Goal: Task Accomplishment & Management: Complete application form

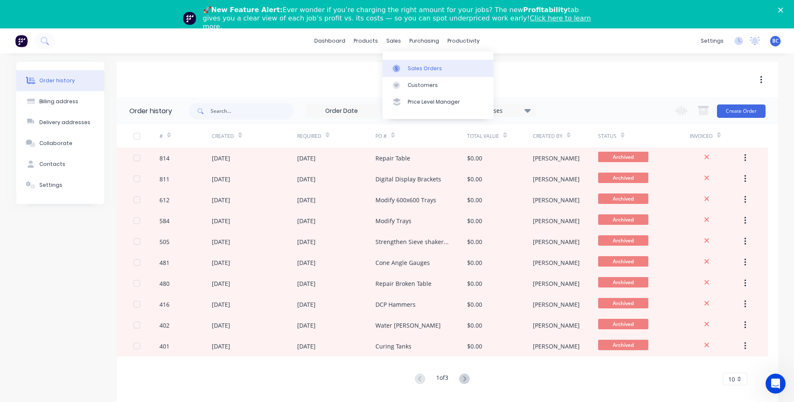
click at [418, 64] on link "Sales Orders" at bounding box center [437, 68] width 111 height 17
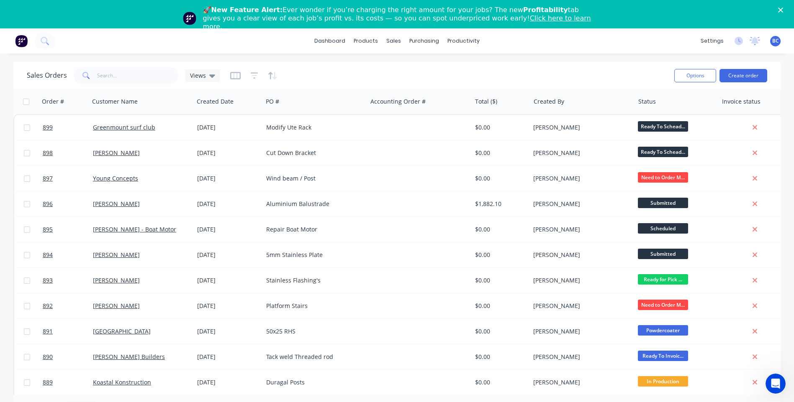
click at [750, 68] on div "Options Create order" at bounding box center [719, 75] width 96 height 21
click at [751, 73] on button "Create order" at bounding box center [743, 75] width 48 height 13
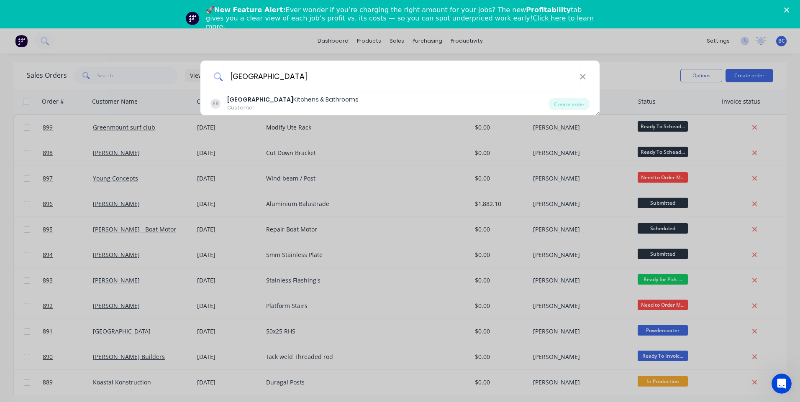
type input "[GEOGRAPHIC_DATA]"
click at [367, 103] on div "EB East Coast Kitchens & Bathrooms Customer" at bounding box center [379, 103] width 338 height 16
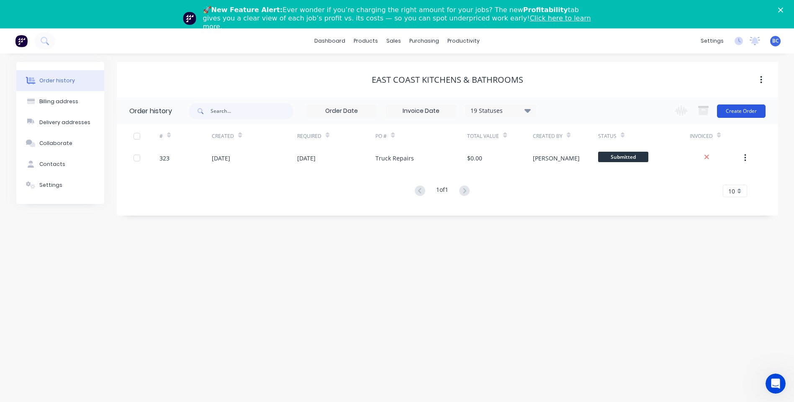
click at [734, 107] on button "Create Order" at bounding box center [741, 111] width 49 height 13
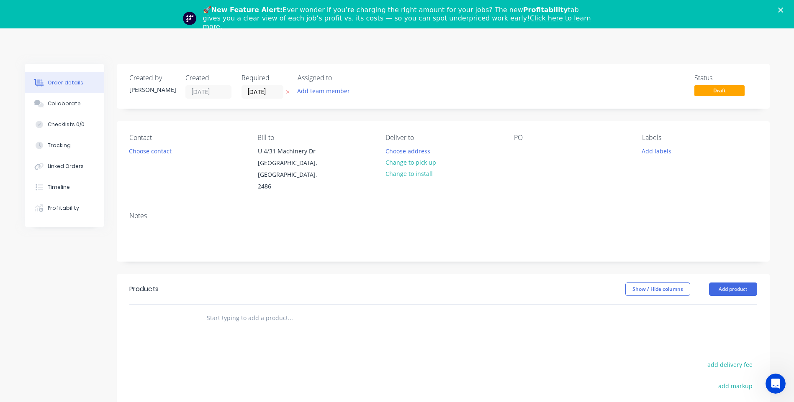
click at [550, 135] on div "PO" at bounding box center [571, 138] width 115 height 8
click at [522, 135] on div "PO" at bounding box center [571, 138] width 115 height 8
click at [514, 154] on div at bounding box center [520, 151] width 13 height 12
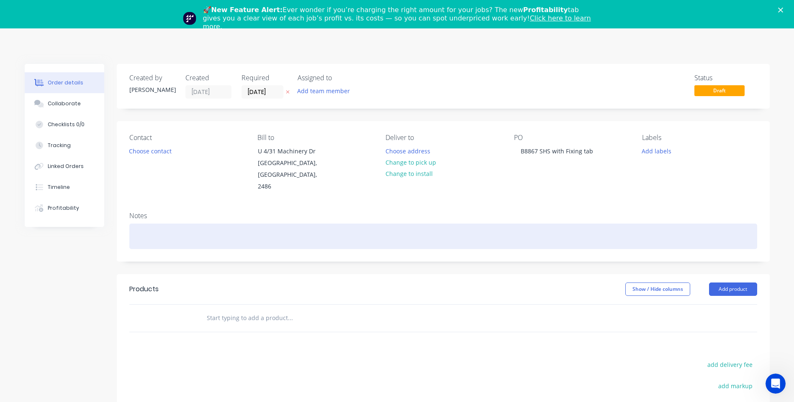
click at [154, 233] on div "Order details Collaborate Checklists 0/0 Tracking Linked Orders Timeline Profit…" at bounding box center [396, 305] width 761 height 482
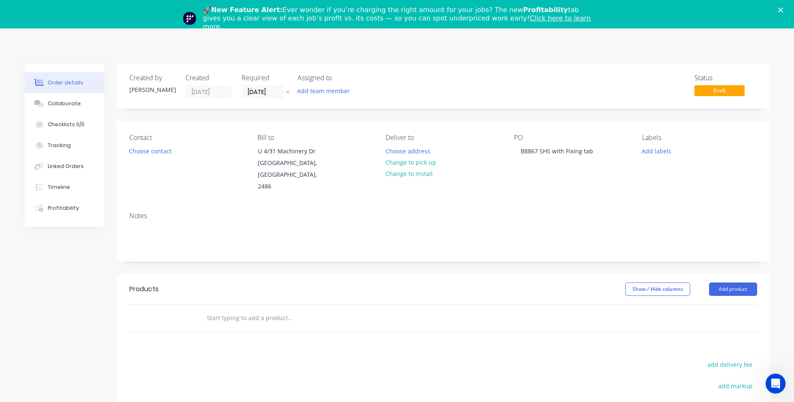
click at [229, 323] on input "text" at bounding box center [289, 318] width 167 height 17
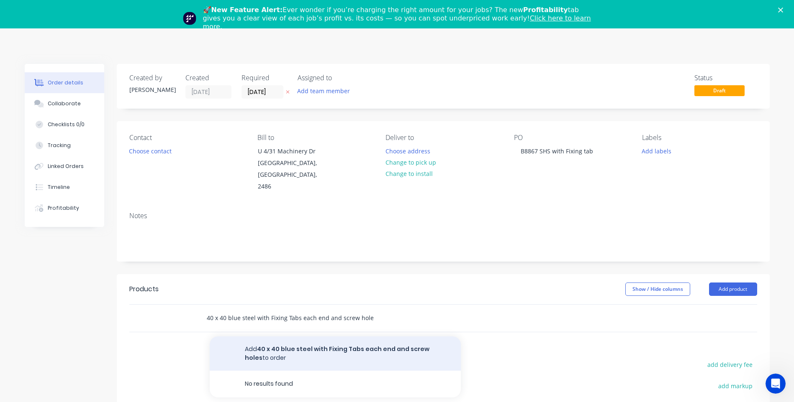
type input "40 x 40 blue steel with Fixing Tabs each end and screw holes"
click at [314, 351] on button "Add 40 x 40 blue steel with Fixing Tabs each end and screw holes to order" at bounding box center [335, 354] width 251 height 34
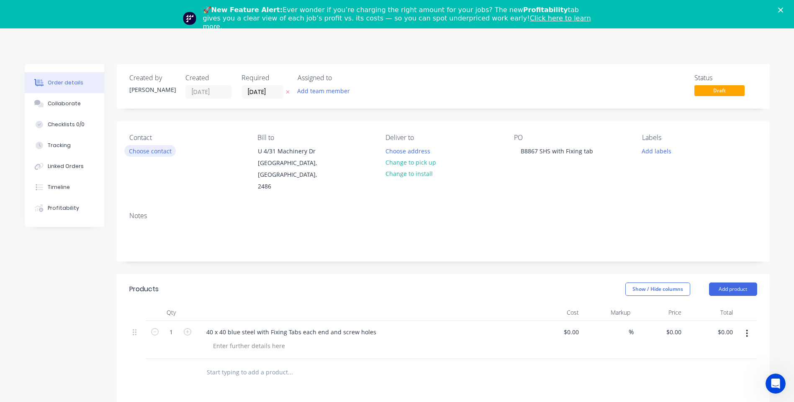
click at [157, 151] on button "Choose contact" at bounding box center [149, 150] width 51 height 11
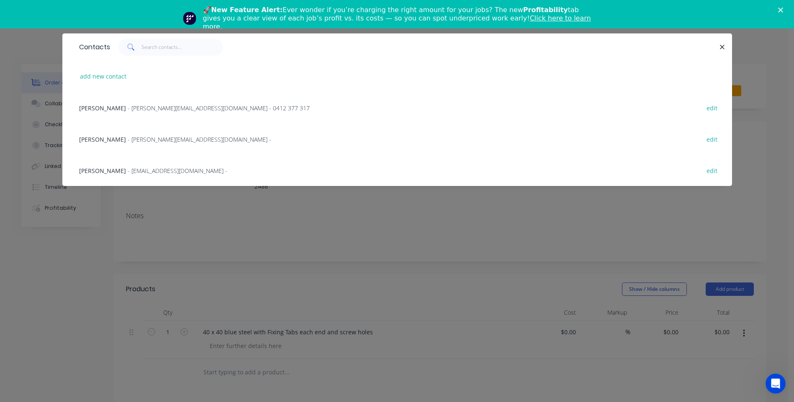
click at [125, 145] on div "Dale - [EMAIL_ADDRESS][DOMAIN_NAME] - edit" at bounding box center [397, 138] width 644 height 31
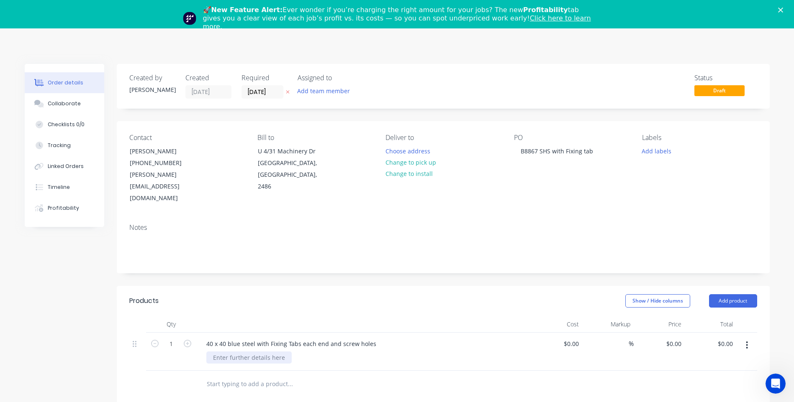
click at [264, 352] on div at bounding box center [248, 358] width 85 height 12
click at [387, 300] on header "Products Show / Hide columns Add product" at bounding box center [443, 301] width 653 height 30
click at [783, 9] on polygon "Close" at bounding box center [780, 10] width 5 height 5
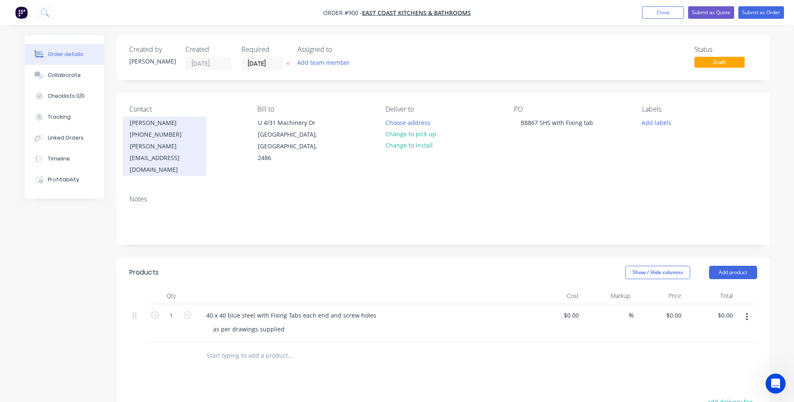
click at [169, 134] on div "[PHONE_NUMBER]" at bounding box center [164, 135] width 69 height 12
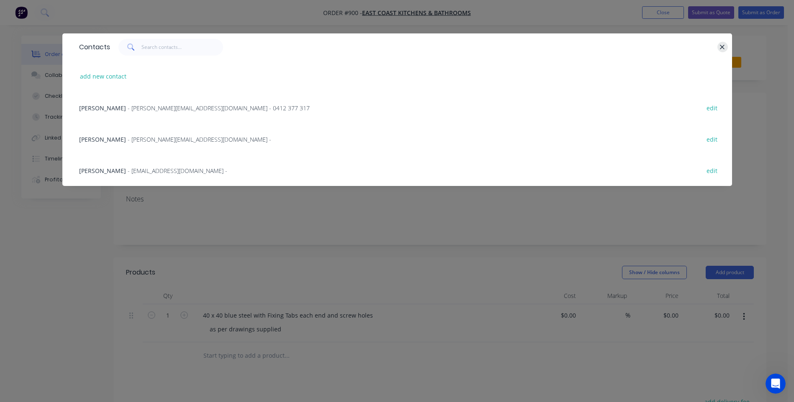
click at [718, 46] on button "button" at bounding box center [722, 47] width 10 height 10
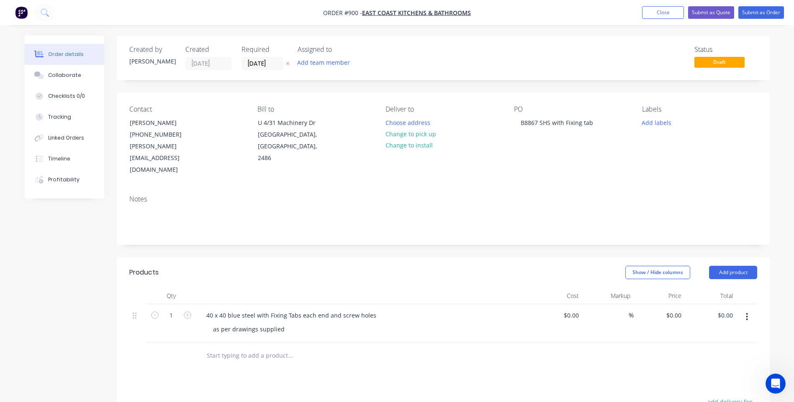
click at [209, 148] on div "Contact [PERSON_NAME] [PHONE_NUMBER] [PERSON_NAME][EMAIL_ADDRESS][DOMAIN_NAME]" at bounding box center [186, 140] width 115 height 71
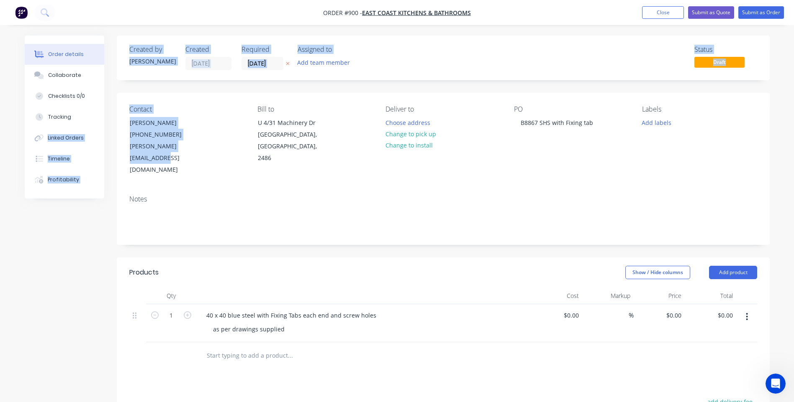
drag, startPoint x: 205, startPoint y: 146, endPoint x: 112, endPoint y: 122, distance: 95.5
click at [112, 122] on div "Order details Collaborate Checklists 0/0 Tracking Linked Orders Timeline Profit…" at bounding box center [396, 310] width 761 height 548
click at [598, 44] on div "Created by [PERSON_NAME] Created [DATE] Required [DATE] Assigned to Add team me…" at bounding box center [443, 58] width 653 height 45
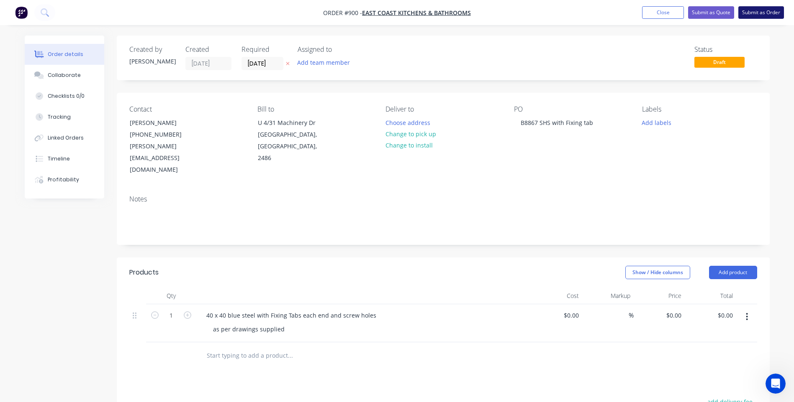
click at [759, 10] on button "Submit as Order" at bounding box center [761, 12] width 46 height 13
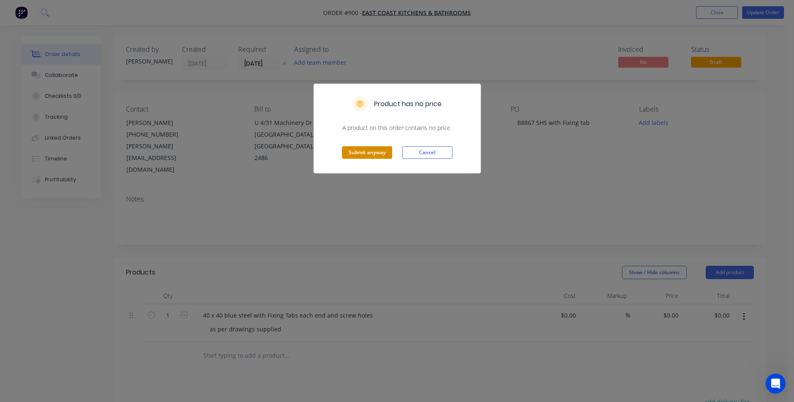
click at [369, 151] on button "Submit anyway" at bounding box center [367, 152] width 50 height 13
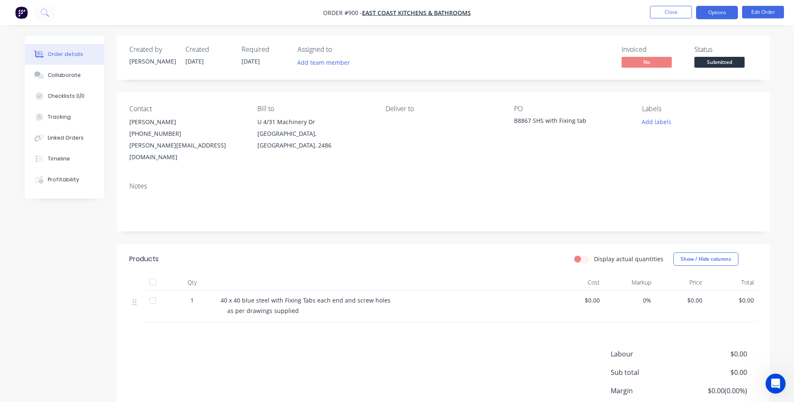
click at [701, 9] on button "Options" at bounding box center [717, 12] width 42 height 13
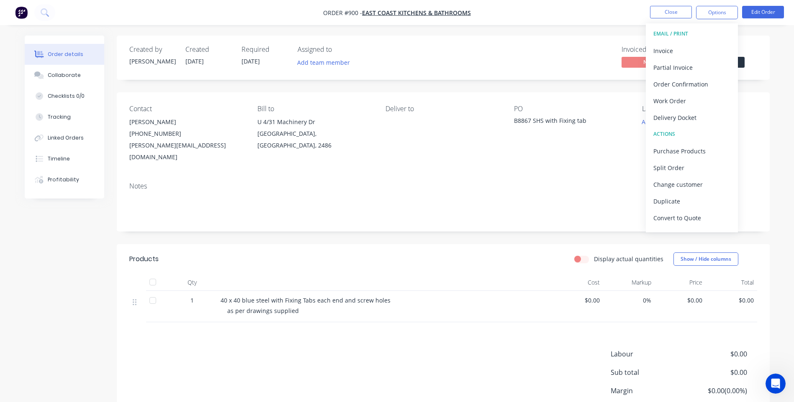
click at [784, 148] on div "Order details Collaborate Checklists 0/0 Tracking Linked Orders Timeline Profit…" at bounding box center [397, 236] width 794 height 472
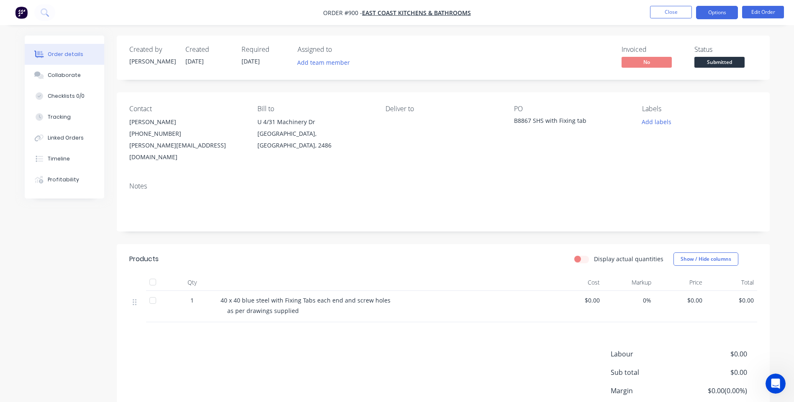
click at [713, 8] on button "Options" at bounding box center [717, 12] width 42 height 13
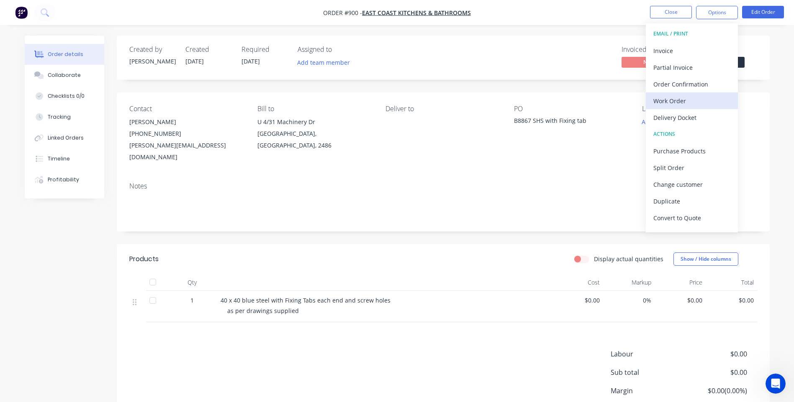
click at [693, 102] on div "Work Order" at bounding box center [691, 101] width 77 height 12
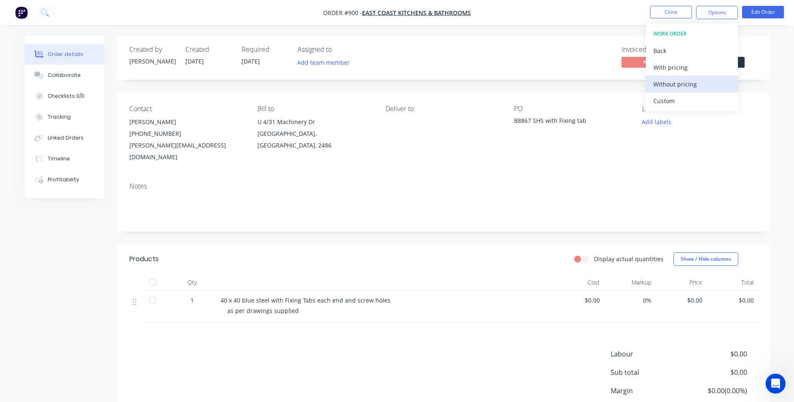
click at [697, 87] on div "Without pricing" at bounding box center [691, 84] width 77 height 12
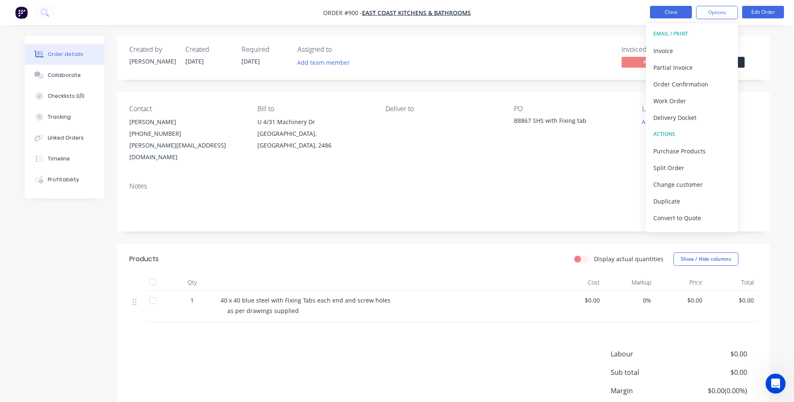
click at [676, 12] on button "Close" at bounding box center [671, 12] width 42 height 13
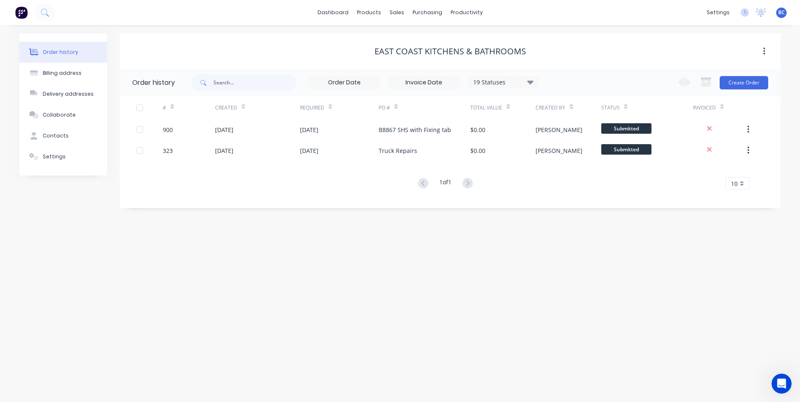
click at [783, 12] on span "BC" at bounding box center [781, 13] width 7 height 8
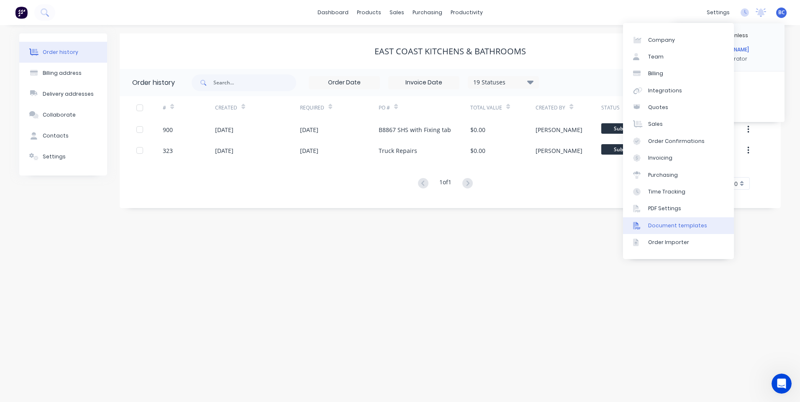
click at [644, 226] on div at bounding box center [639, 226] width 13 height 8
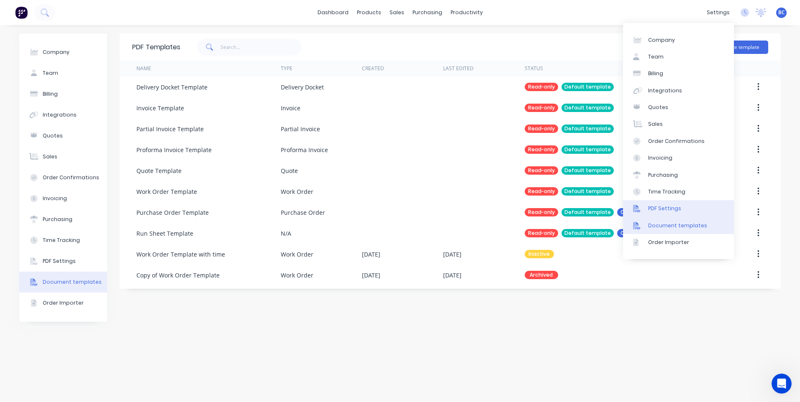
click at [674, 205] on div "PDF Settings" at bounding box center [664, 209] width 33 height 8
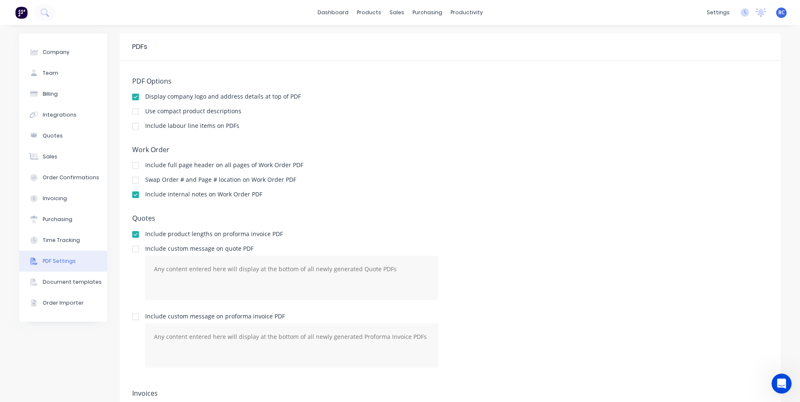
click at [133, 166] on div at bounding box center [135, 165] width 17 height 17
click at [136, 126] on div at bounding box center [135, 126] width 17 height 17
click at [406, 44] on link "Sales Orders" at bounding box center [437, 39] width 111 height 17
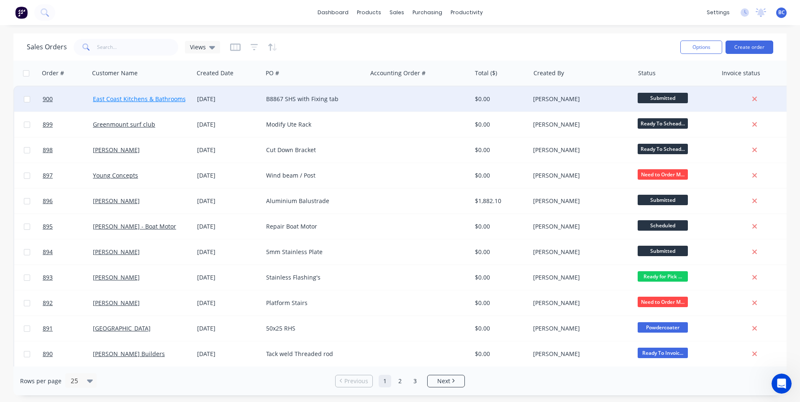
click at [142, 97] on link "East Coast Kitchens & Bathrooms" at bounding box center [139, 99] width 93 height 8
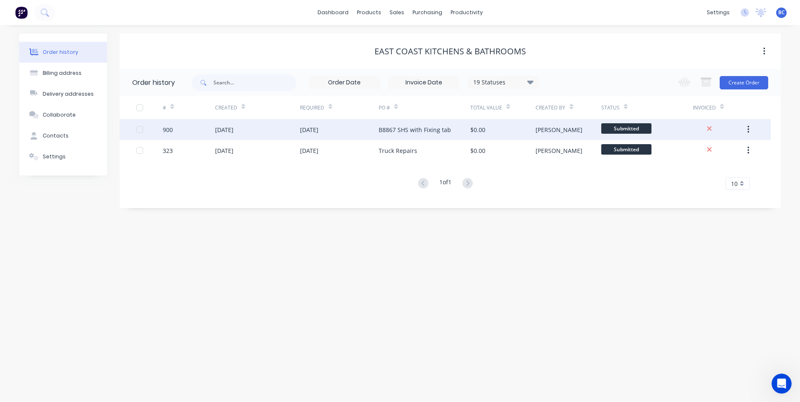
click at [231, 131] on div "[DATE]" at bounding box center [224, 130] width 18 height 9
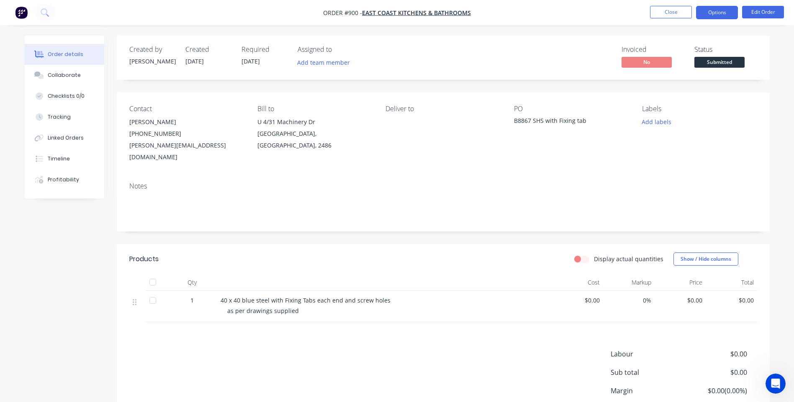
click at [733, 16] on button "Options" at bounding box center [717, 12] width 42 height 13
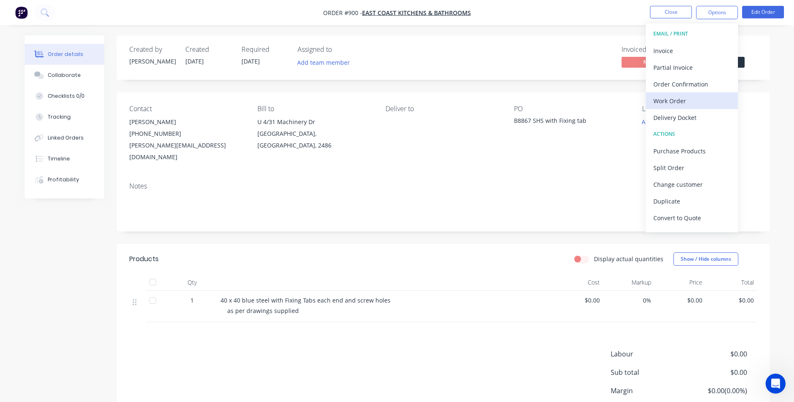
click at [701, 97] on div "Work Order" at bounding box center [691, 101] width 77 height 12
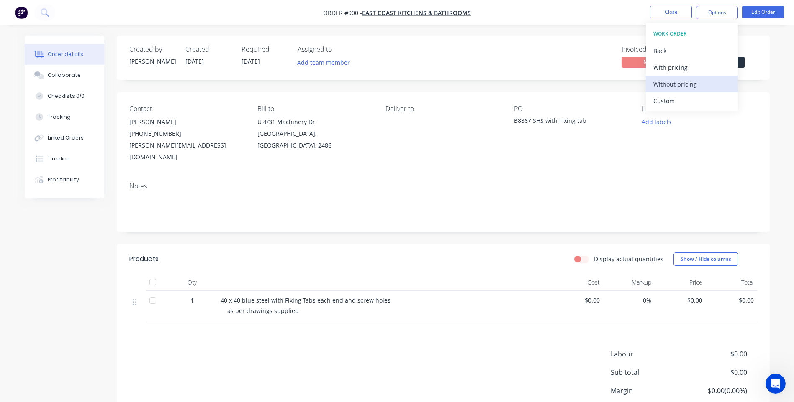
click at [703, 85] on div "Without pricing" at bounding box center [691, 84] width 77 height 12
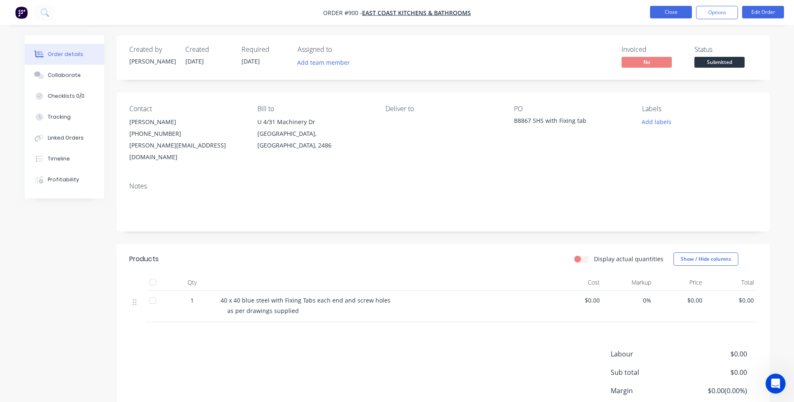
click at [662, 10] on button "Close" at bounding box center [671, 12] width 42 height 13
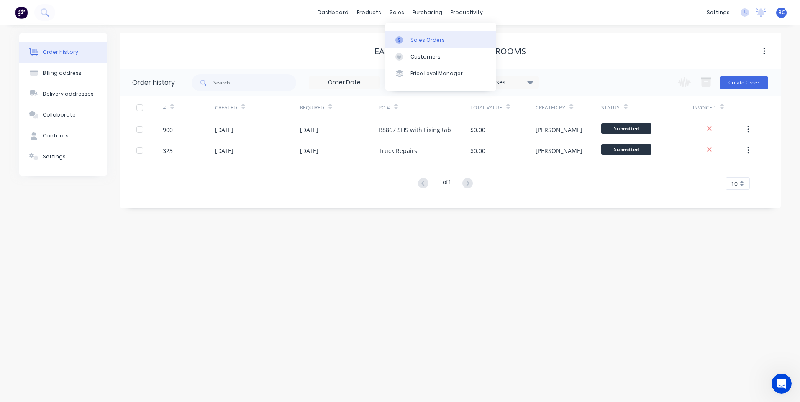
click at [427, 39] on div "Sales Orders" at bounding box center [427, 40] width 34 height 8
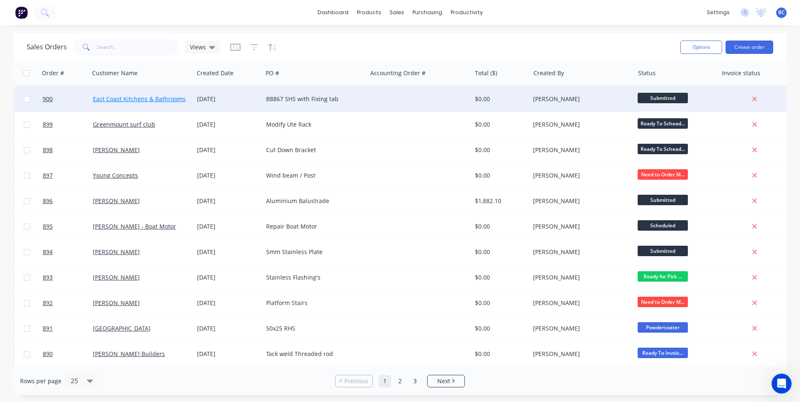
click at [159, 97] on link "East Coast Kitchens & Bathrooms" at bounding box center [139, 99] width 93 height 8
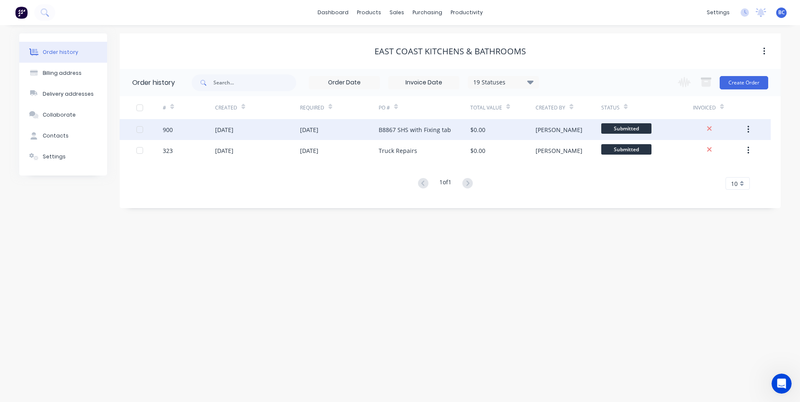
click at [213, 131] on div "900" at bounding box center [189, 129] width 52 height 21
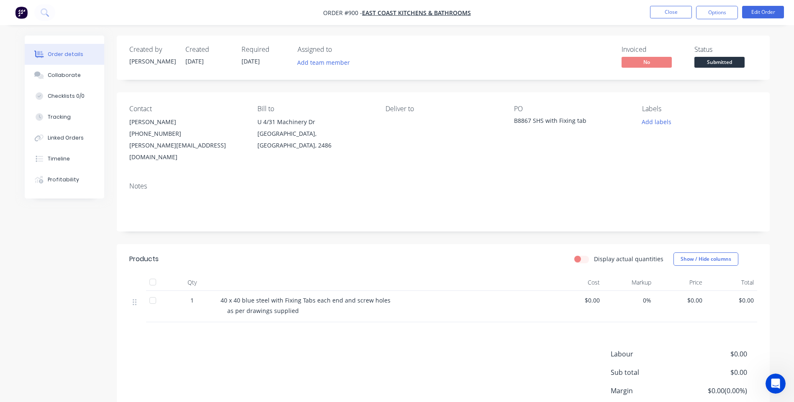
click at [530, 121] on div "B8867 SHS with Fixing tab" at bounding box center [566, 122] width 105 height 12
click at [532, 120] on div "B8867 SHS with Fixing tab" at bounding box center [566, 122] width 105 height 12
drag, startPoint x: 532, startPoint y: 120, endPoint x: 523, endPoint y: 134, distance: 16.7
click at [523, 134] on div "PO B8867 SHS with Fixing tab" at bounding box center [571, 134] width 115 height 58
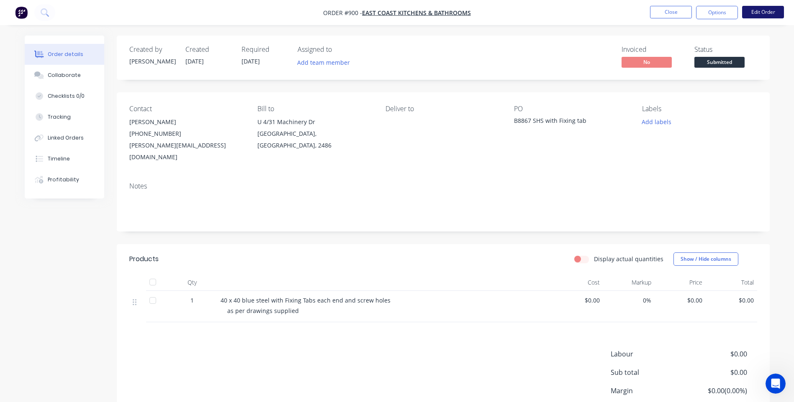
click at [757, 15] on button "Edit Order" at bounding box center [763, 12] width 42 height 13
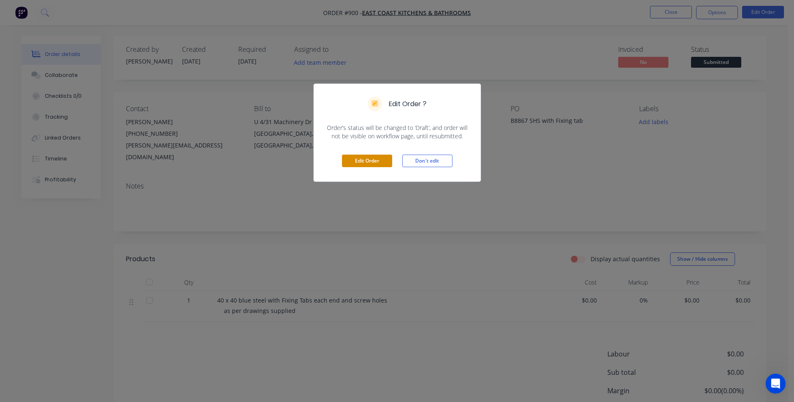
click at [375, 161] on button "Edit Order" at bounding box center [367, 161] width 50 height 13
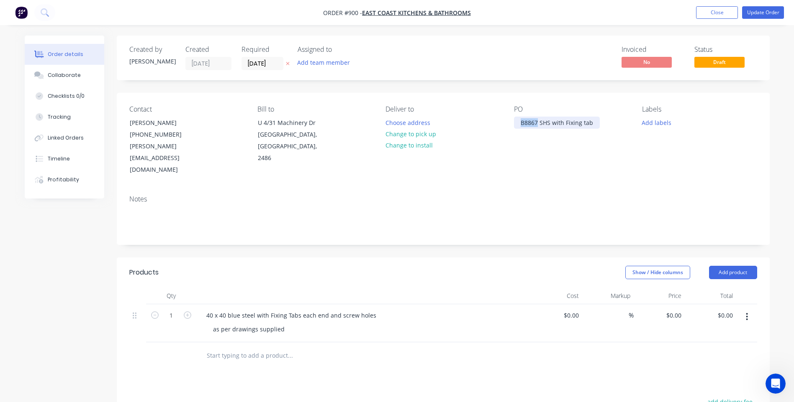
drag, startPoint x: 537, startPoint y: 122, endPoint x: 513, endPoint y: 127, distance: 24.4
click at [513, 127] on div "Contact [PERSON_NAME] [PHONE_NUMBER] [PERSON_NAME][EMAIL_ADDRESS][DOMAIN_NAME] …" at bounding box center [443, 141] width 653 height 96
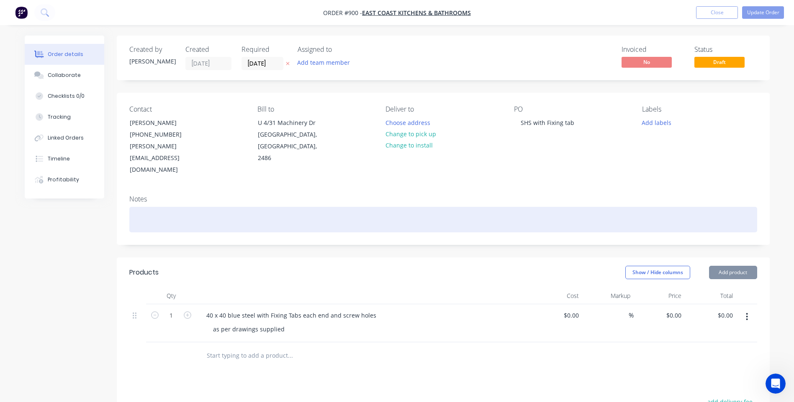
click at [158, 210] on div at bounding box center [443, 220] width 628 height 26
paste div
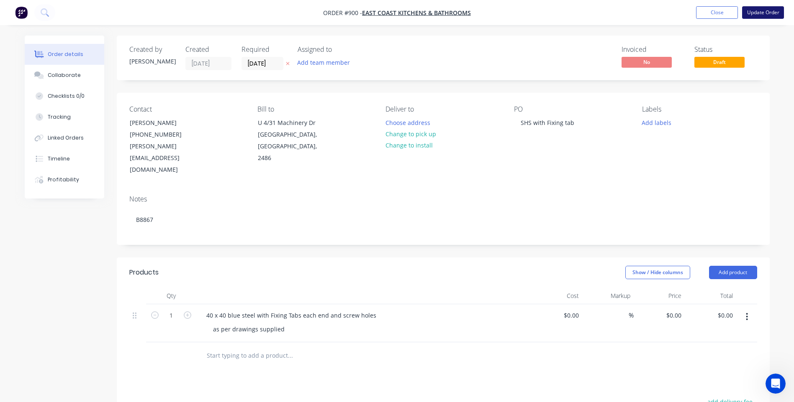
click at [759, 13] on button "Update Order" at bounding box center [763, 12] width 42 height 13
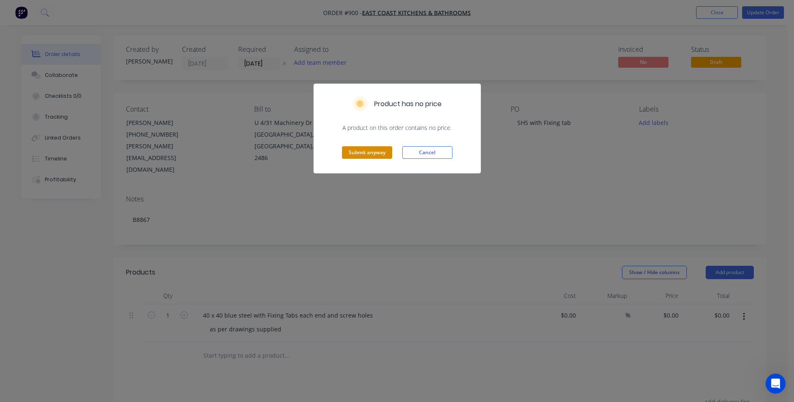
click at [385, 154] on button "Submit anyway" at bounding box center [367, 152] width 50 height 13
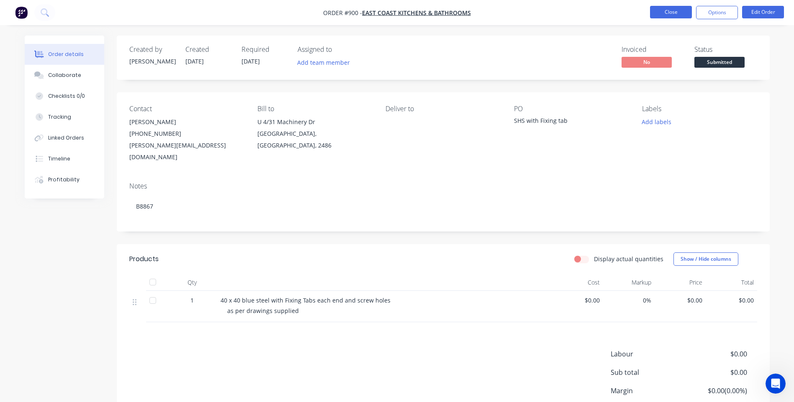
click at [677, 10] on button "Close" at bounding box center [671, 12] width 42 height 13
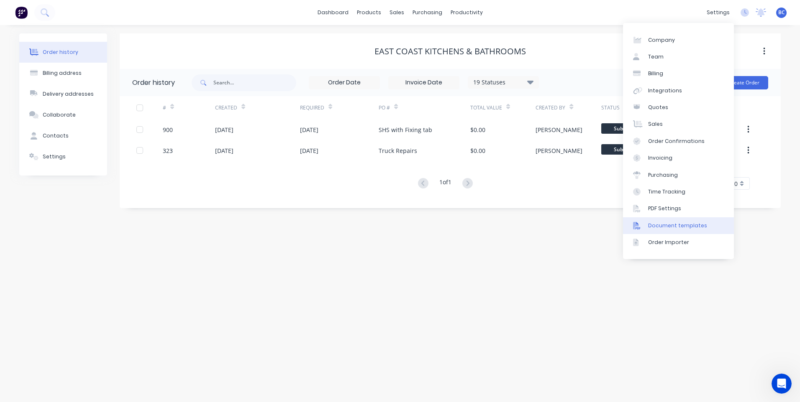
click at [689, 231] on link "Document templates" at bounding box center [678, 226] width 111 height 17
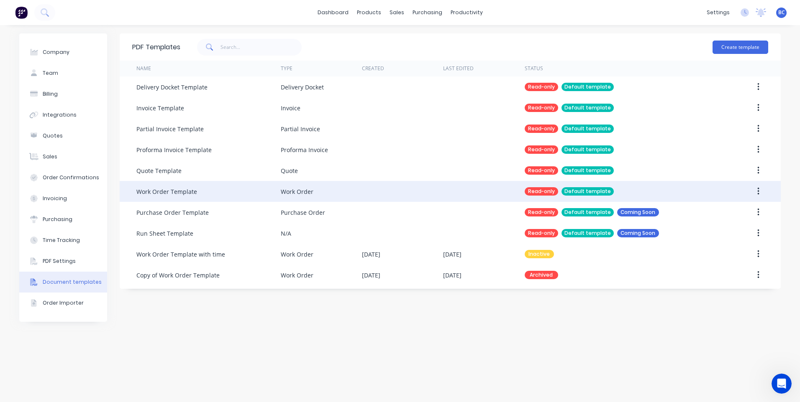
click at [759, 189] on button "button" at bounding box center [758, 191] width 20 height 15
click at [157, 186] on div "Work Order Template" at bounding box center [208, 191] width 144 height 21
click at [154, 191] on div "Work Order Template" at bounding box center [166, 191] width 61 height 9
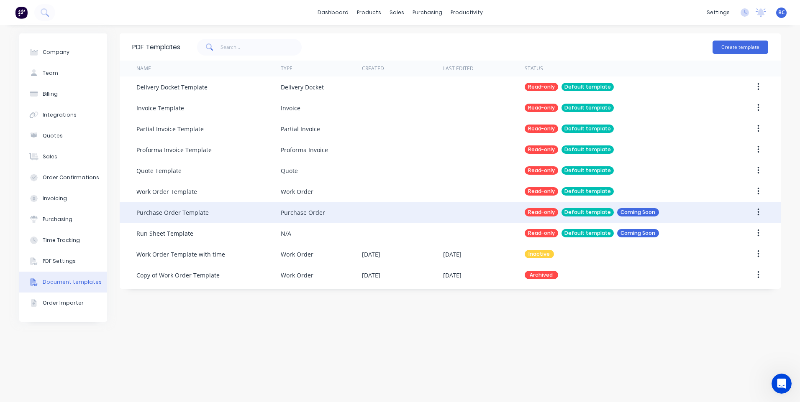
click at [152, 211] on div "Purchase Order Template" at bounding box center [172, 212] width 72 height 9
click at [760, 208] on button "button" at bounding box center [758, 212] width 20 height 15
click at [536, 148] on div "Read-only" at bounding box center [541, 150] width 33 height 8
click at [55, 255] on button "PDF Settings" at bounding box center [63, 261] width 88 height 21
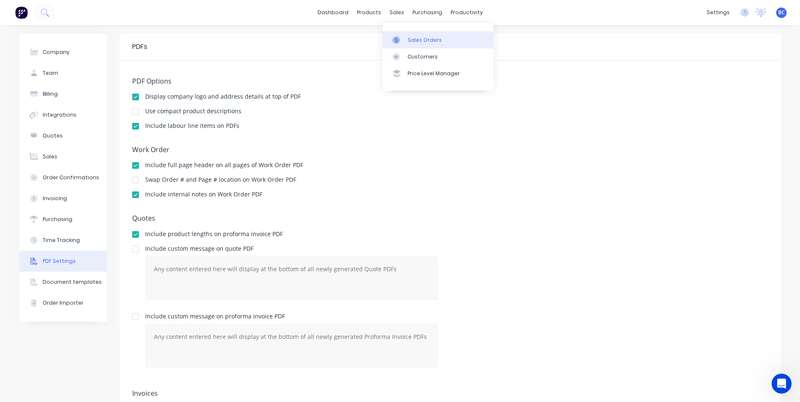
click at [418, 40] on div "Sales Orders" at bounding box center [425, 40] width 34 height 8
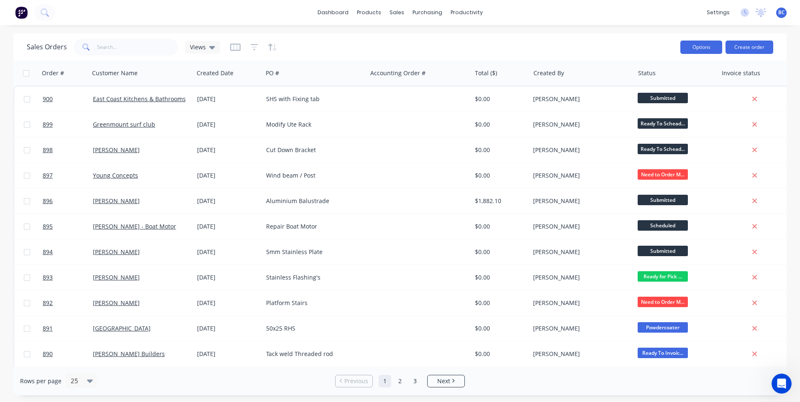
click at [692, 46] on button "Options" at bounding box center [701, 47] width 42 height 13
click at [563, 41] on div "Sales Orders Views" at bounding box center [350, 47] width 647 height 21
click at [759, 45] on button "Create order" at bounding box center [749, 47] width 48 height 13
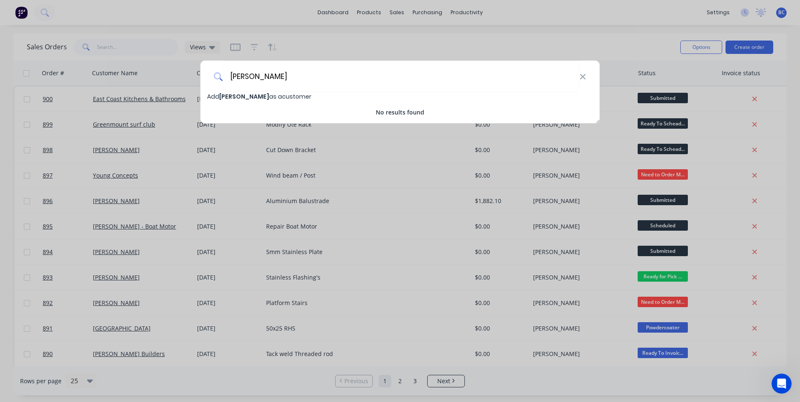
type input "[PERSON_NAME]"
click at [303, 96] on div "Add [PERSON_NAME] as a customer" at bounding box center [399, 96] width 399 height 9
select select "AU"
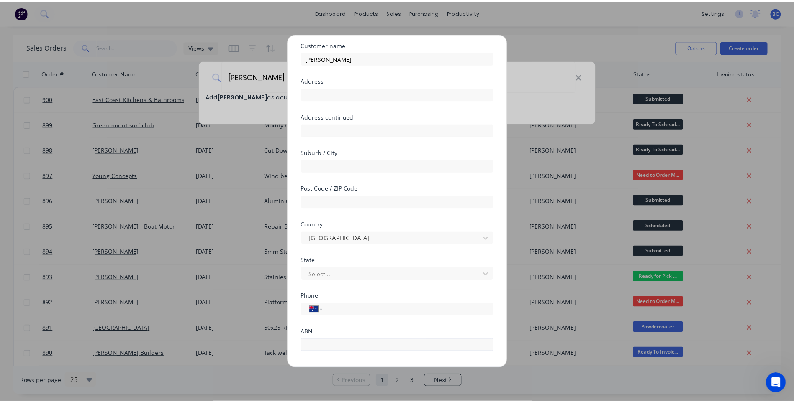
scroll to position [42, 0]
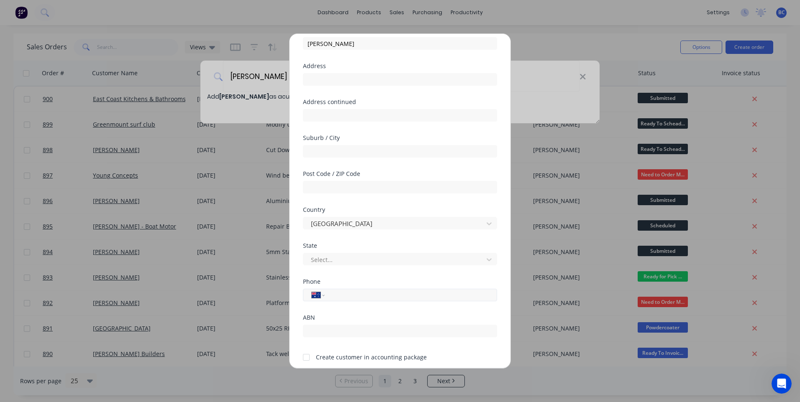
click at [347, 289] on div "International [GEOGRAPHIC_DATA] [GEOGRAPHIC_DATA] [GEOGRAPHIC_DATA] [GEOGRAPHIC…" at bounding box center [400, 295] width 194 height 13
click at [342, 295] on input "tel" at bounding box center [410, 296] width 158 height 10
type input "0468 865 089"
click button "Save" at bounding box center [374, 381] width 46 height 13
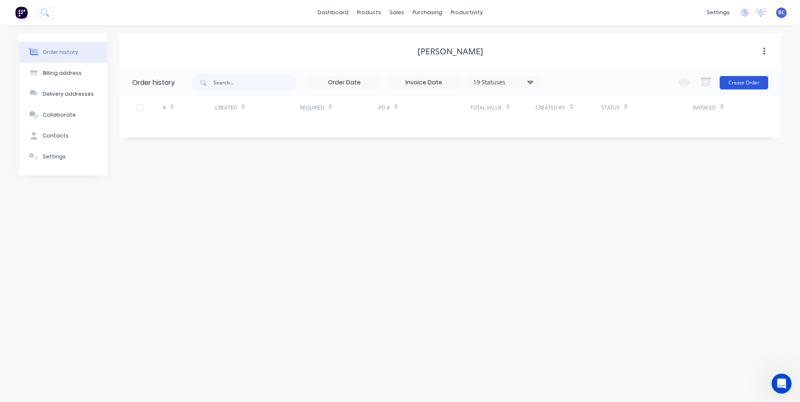
click at [741, 81] on button "Create Order" at bounding box center [744, 82] width 49 height 13
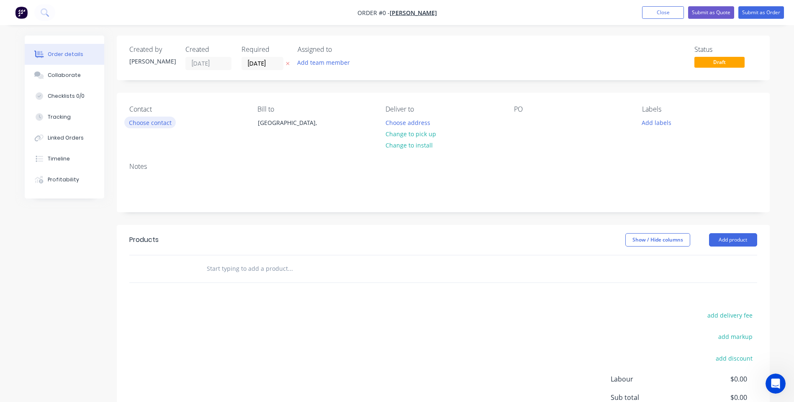
click at [151, 121] on button "Choose contact" at bounding box center [149, 122] width 51 height 11
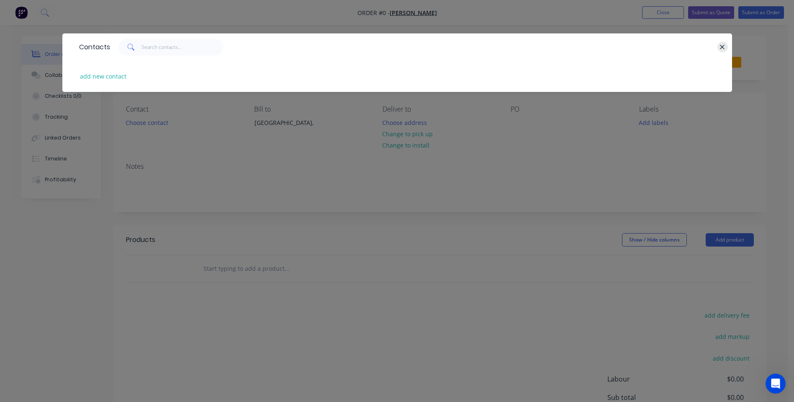
click at [720, 46] on icon "button" at bounding box center [721, 48] width 5 height 8
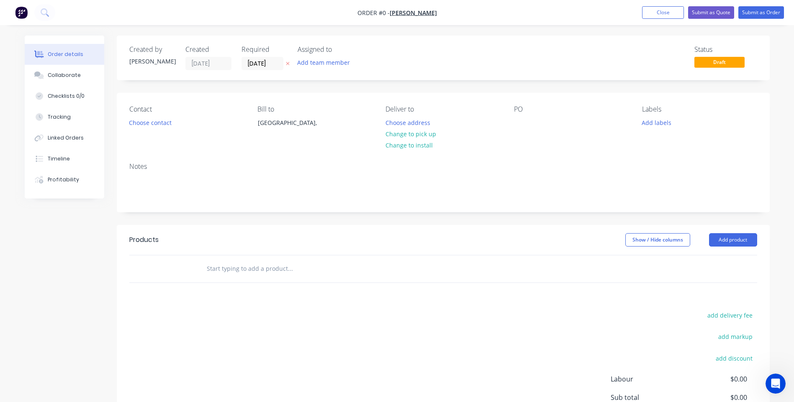
drag, startPoint x: 538, startPoint y: 137, endPoint x: 530, endPoint y: 136, distance: 8.4
click at [534, 137] on div "PO" at bounding box center [571, 124] width 115 height 38
click at [531, 129] on div "PO" at bounding box center [571, 124] width 115 height 38
click at [522, 122] on div at bounding box center [520, 123] width 13 height 12
click at [279, 270] on div "Order details Collaborate Checklists 0/0 Tracking Linked Orders Timeline Profit…" at bounding box center [396, 266] width 761 height 461
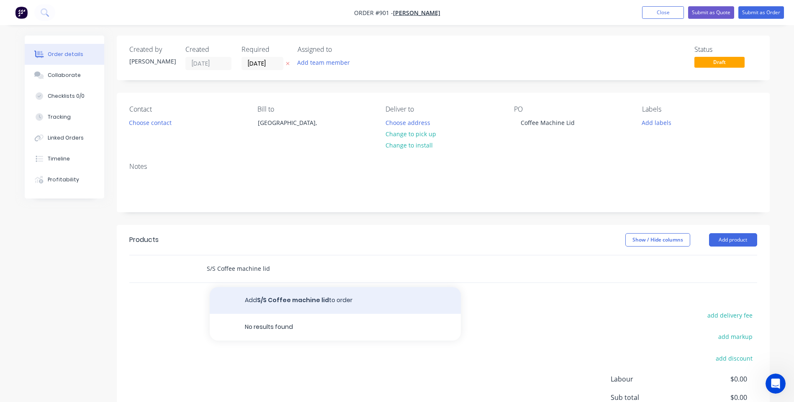
type input "S/S Coffee machine lid"
click at [285, 300] on button "Add S/S Coffee machine lid to order" at bounding box center [335, 300] width 251 height 27
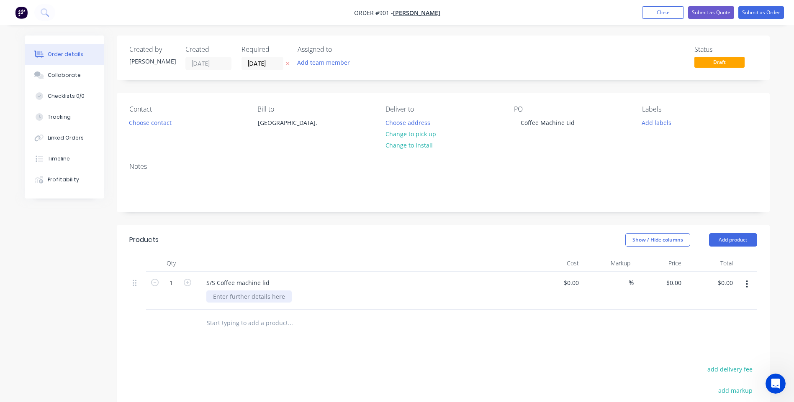
click at [265, 296] on div at bounding box center [248, 297] width 85 height 12
click at [760, 15] on button "Submit as Order" at bounding box center [761, 12] width 46 height 13
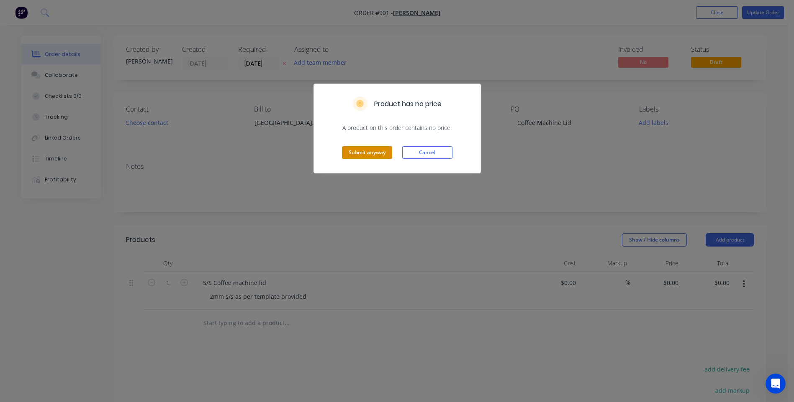
click at [372, 153] on button "Submit anyway" at bounding box center [367, 152] width 50 height 13
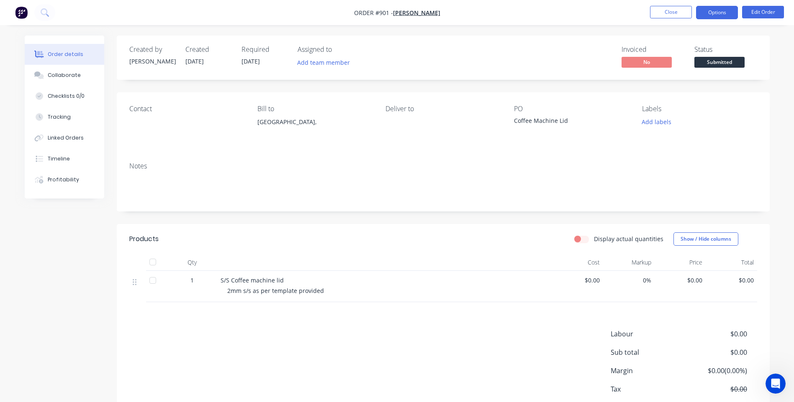
click at [720, 8] on button "Options" at bounding box center [717, 12] width 42 height 13
click at [718, 241] on button "Show / Hide columns" at bounding box center [705, 239] width 65 height 13
click at [712, 15] on button "Options" at bounding box center [717, 12] width 42 height 13
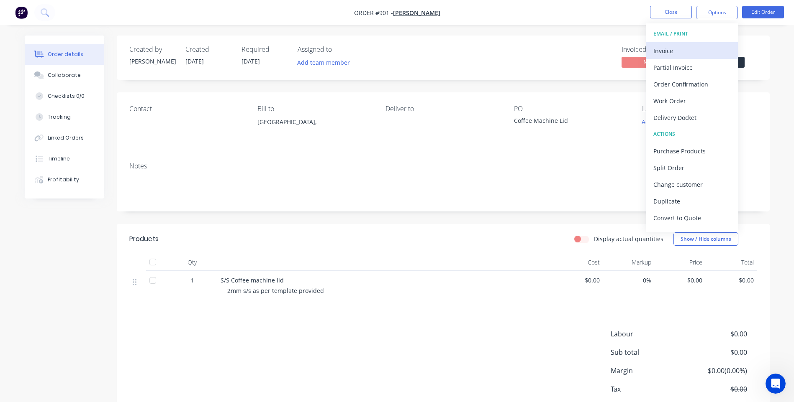
click at [683, 52] on div "Invoice" at bounding box center [691, 51] width 77 height 12
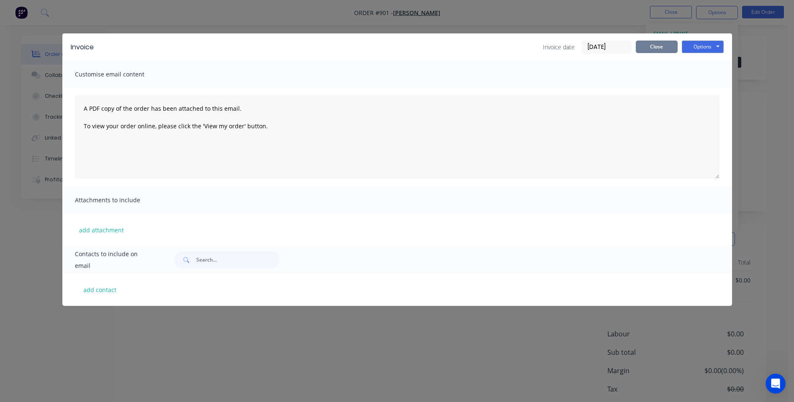
click at [666, 49] on button "Close" at bounding box center [657, 47] width 42 height 13
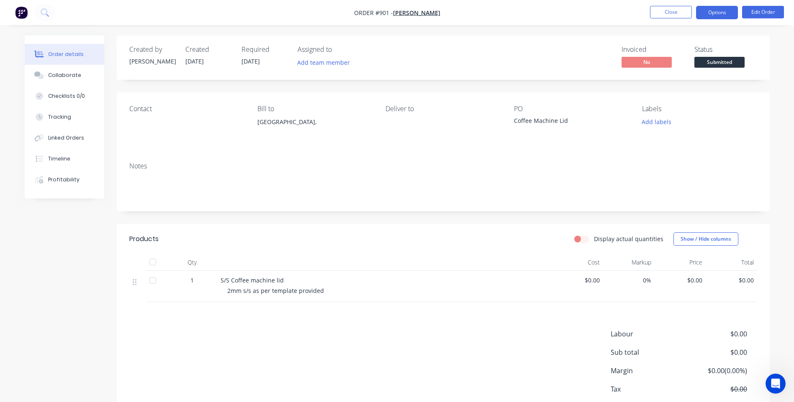
click at [724, 13] on button "Options" at bounding box center [717, 12] width 42 height 13
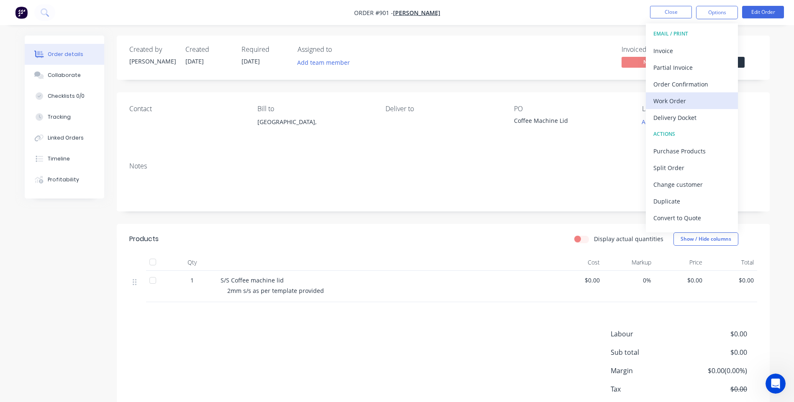
click at [681, 104] on div "Work Order" at bounding box center [691, 101] width 77 height 12
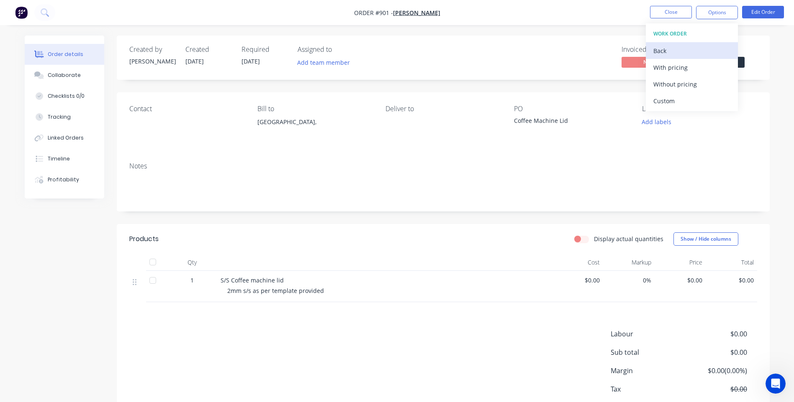
click at [674, 49] on div "Back" at bounding box center [691, 51] width 77 height 12
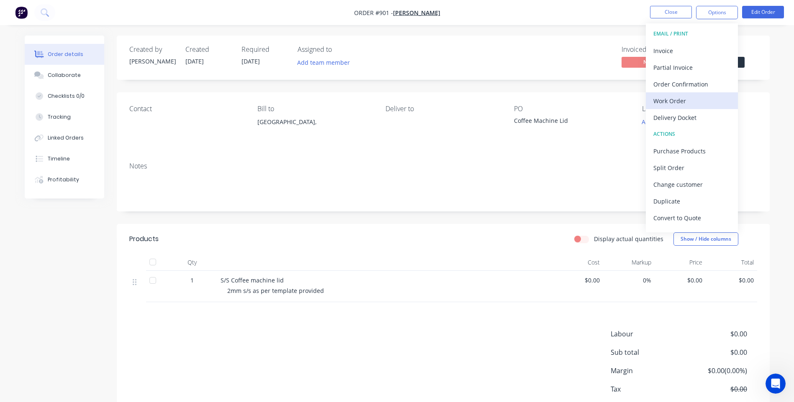
click at [681, 103] on div "Work Order" at bounding box center [691, 101] width 77 height 12
click at [680, 100] on div "Custom" at bounding box center [691, 101] width 77 height 12
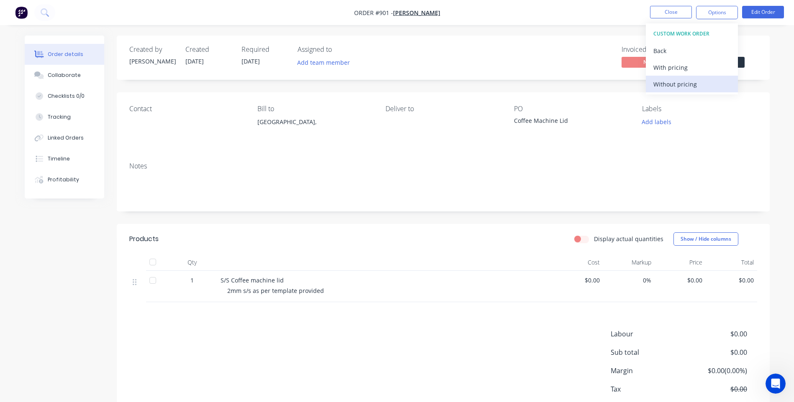
click at [692, 83] on div "Without pricing" at bounding box center [691, 84] width 77 height 12
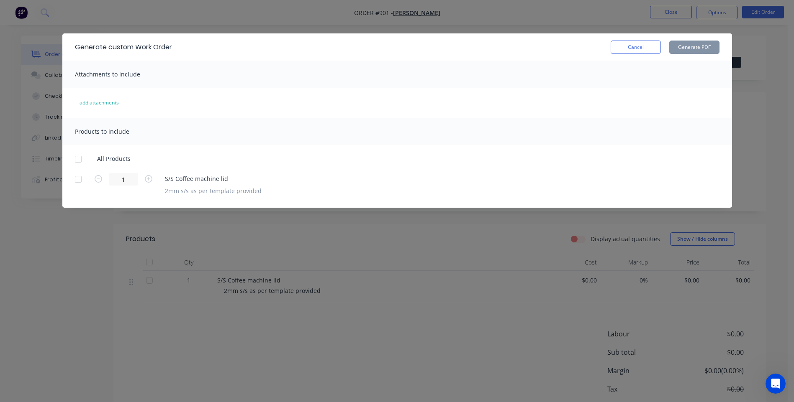
click at [75, 158] on div at bounding box center [78, 159] width 17 height 17
click at [709, 46] on button "Generate PDF" at bounding box center [694, 47] width 50 height 13
click at [625, 49] on button "Cancel" at bounding box center [635, 47] width 50 height 13
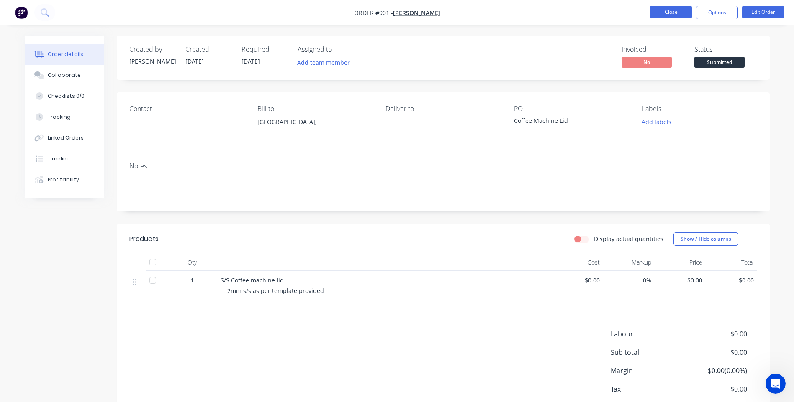
click at [676, 9] on button "Close" at bounding box center [671, 12] width 42 height 13
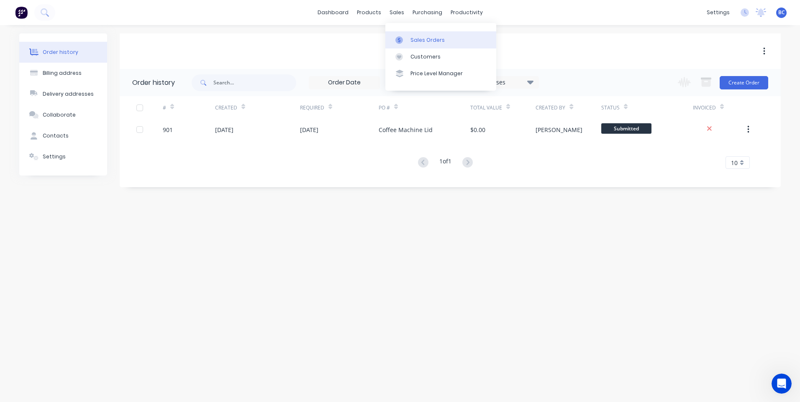
click at [424, 38] on div "Sales Orders" at bounding box center [427, 40] width 34 height 8
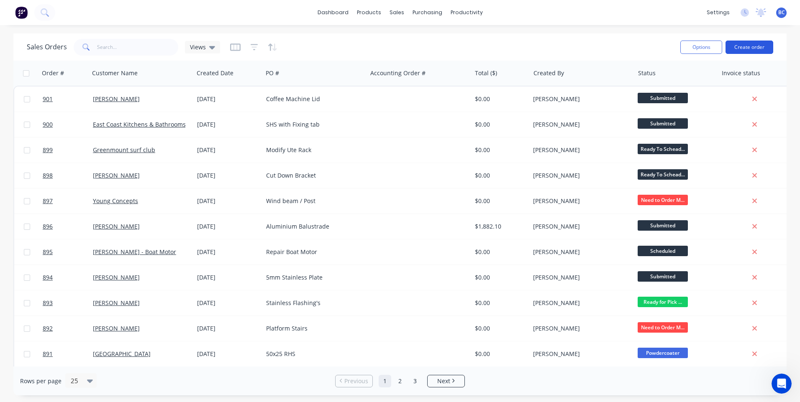
click at [746, 47] on button "Create order" at bounding box center [749, 47] width 48 height 13
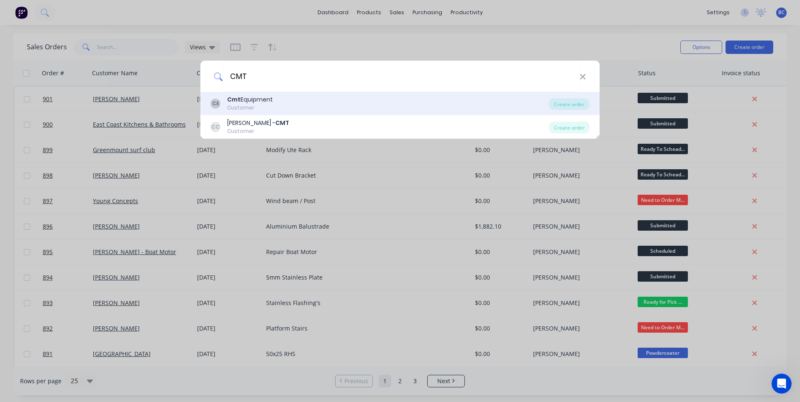
type input "CMT"
click at [269, 107] on div "Customer" at bounding box center [250, 108] width 46 height 8
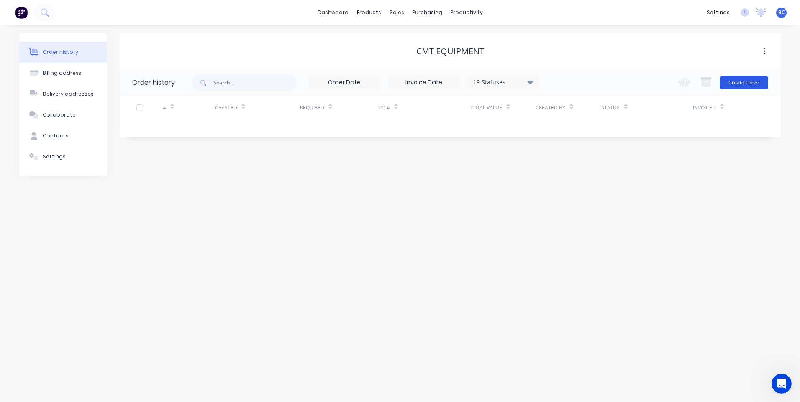
click at [755, 86] on button "Create Order" at bounding box center [744, 82] width 49 height 13
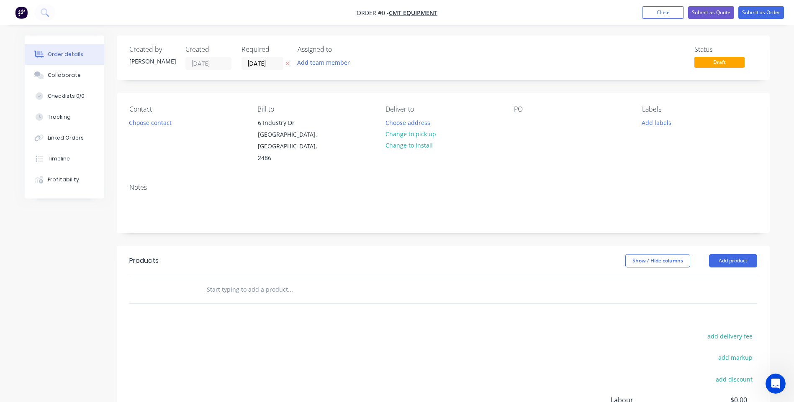
drag, startPoint x: 540, startPoint y: 134, endPoint x: 536, endPoint y: 130, distance: 5.9
click at [538, 133] on div "PO" at bounding box center [571, 134] width 115 height 59
drag, startPoint x: 527, startPoint y: 120, endPoint x: 523, endPoint y: 123, distance: 5.0
click at [526, 120] on div at bounding box center [520, 123] width 13 height 12
click at [261, 292] on div "Order details Collaborate Checklists 0/0 Tracking Linked Orders Timeline Profit…" at bounding box center [396, 277] width 761 height 482
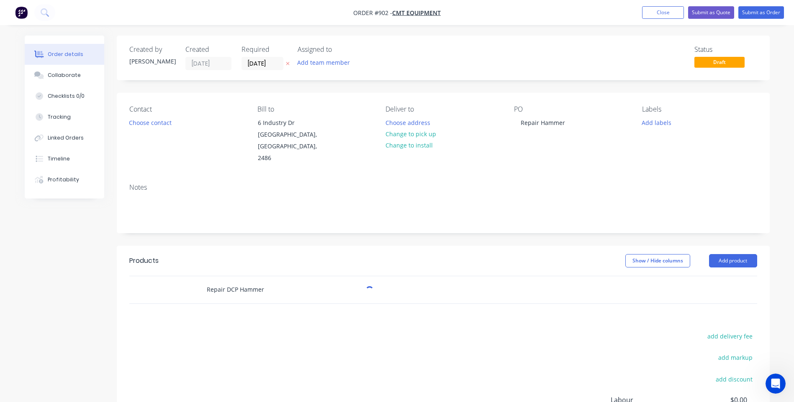
type input "Repair DCP Hammer"
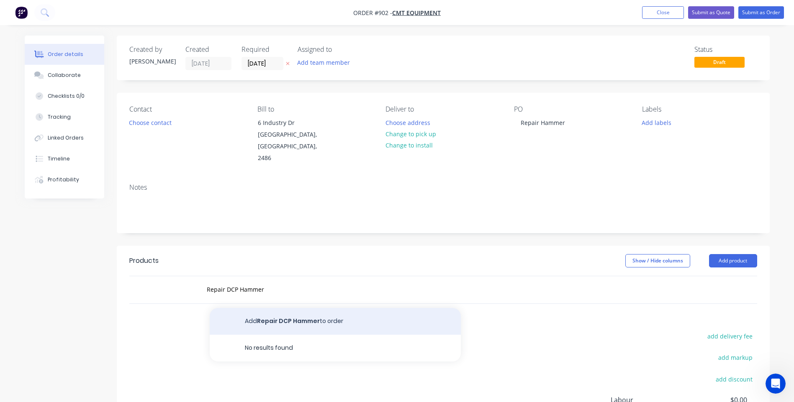
click at [267, 318] on button "Add Repair DCP Hammer to order" at bounding box center [335, 321] width 251 height 27
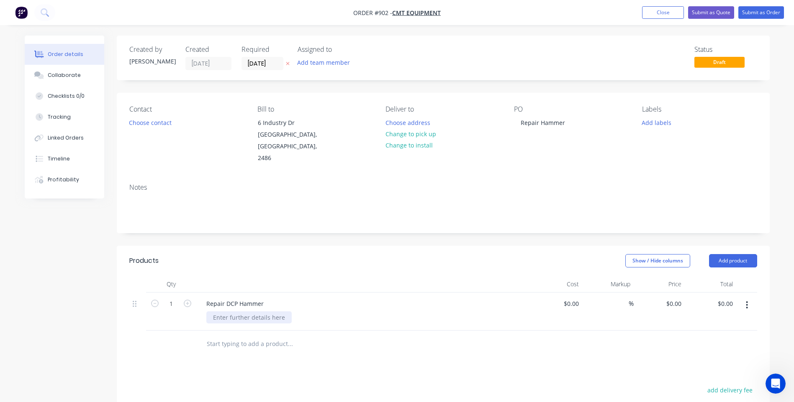
click at [233, 320] on div at bounding box center [248, 318] width 85 height 12
click at [767, 12] on button "Submit as Order" at bounding box center [761, 12] width 46 height 13
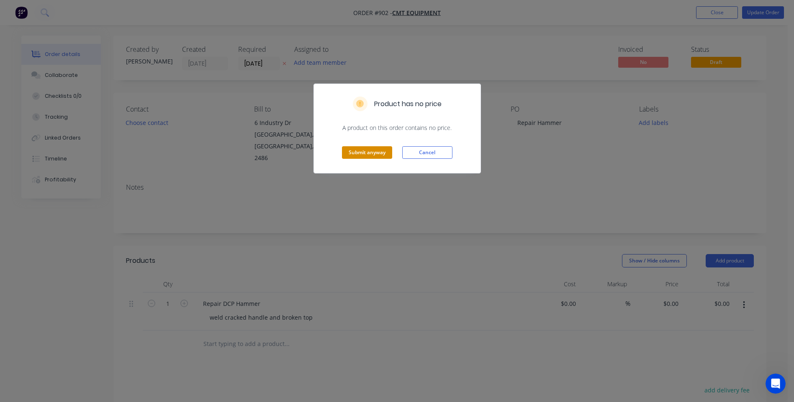
click at [367, 152] on button "Submit anyway" at bounding box center [367, 152] width 50 height 13
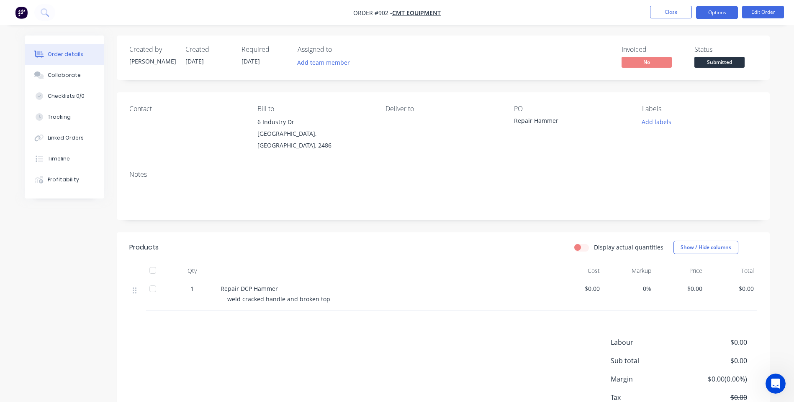
click at [733, 11] on button "Options" at bounding box center [717, 12] width 42 height 13
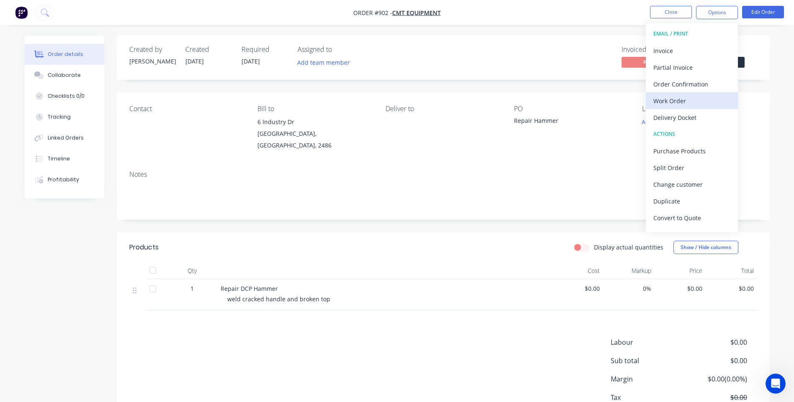
click at [691, 107] on div "Work Order" at bounding box center [691, 101] width 77 height 12
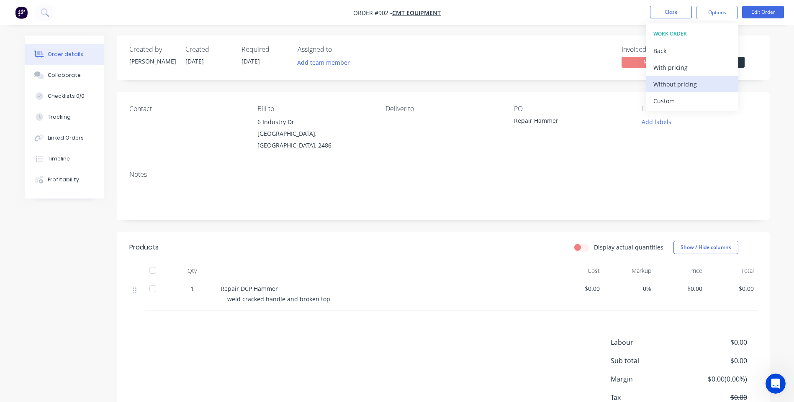
click at [688, 79] on div "Without pricing" at bounding box center [691, 84] width 77 height 12
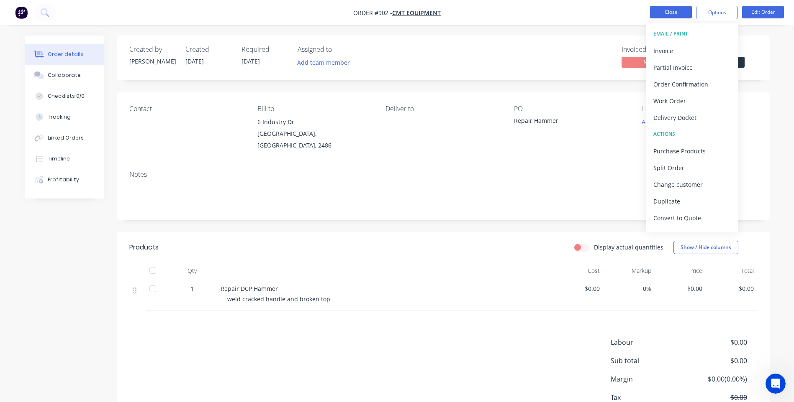
click at [679, 8] on button "Close" at bounding box center [671, 12] width 42 height 13
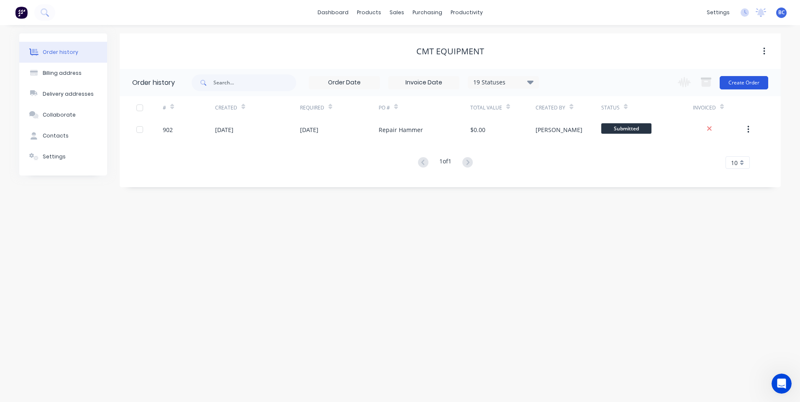
click at [747, 82] on button "Create Order" at bounding box center [744, 82] width 49 height 13
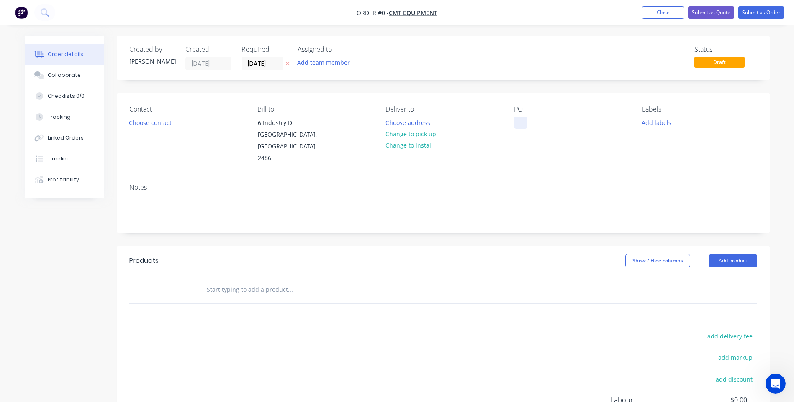
click at [520, 120] on div at bounding box center [520, 123] width 13 height 12
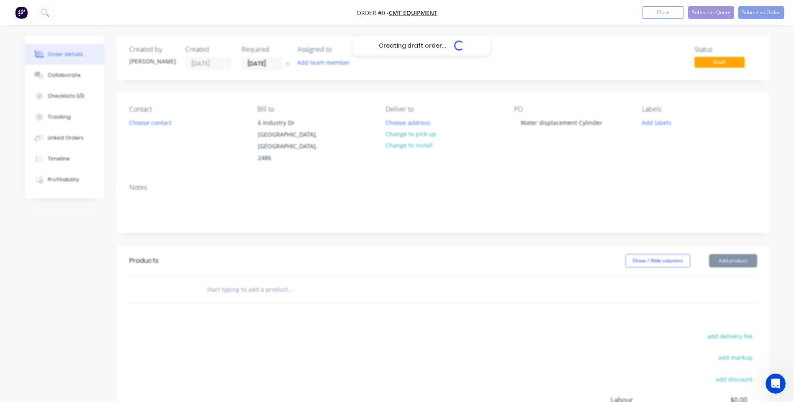
click at [283, 291] on div "Creating draft order... Loading... Order details Collaborate Checklists 0/0 Tra…" at bounding box center [396, 277] width 761 height 482
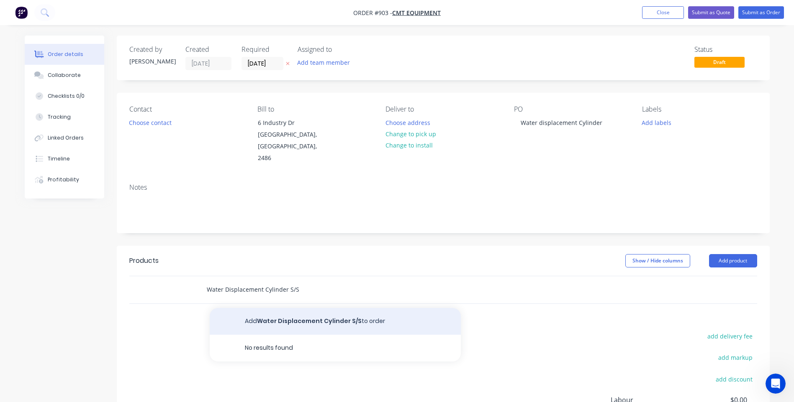
type input "Water Displacement Cylinder S/S"
click at [282, 320] on button "Add Water Displacement Cylinder S/S to order" at bounding box center [335, 321] width 251 height 27
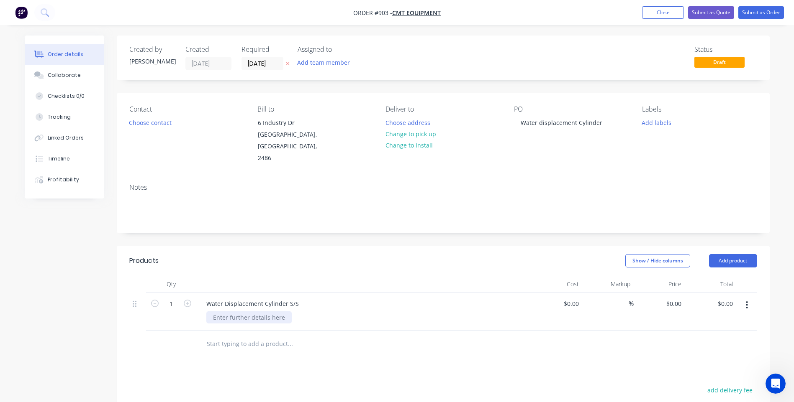
click at [260, 321] on div at bounding box center [248, 318] width 85 height 12
click at [767, 13] on button "Submit as Order" at bounding box center [761, 12] width 46 height 13
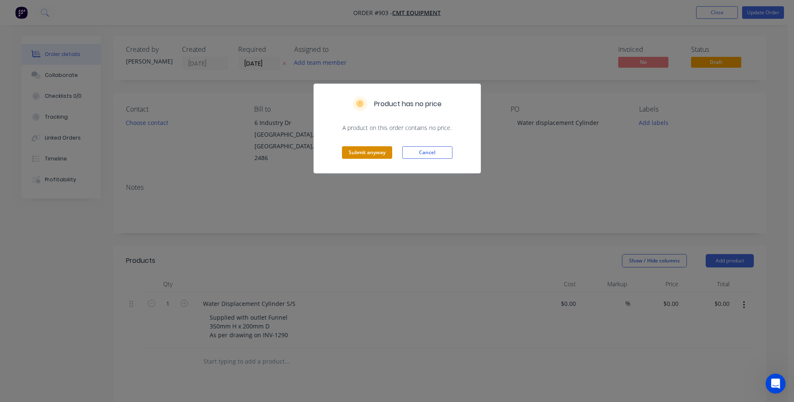
click at [356, 151] on button "Submit anyway" at bounding box center [367, 152] width 50 height 13
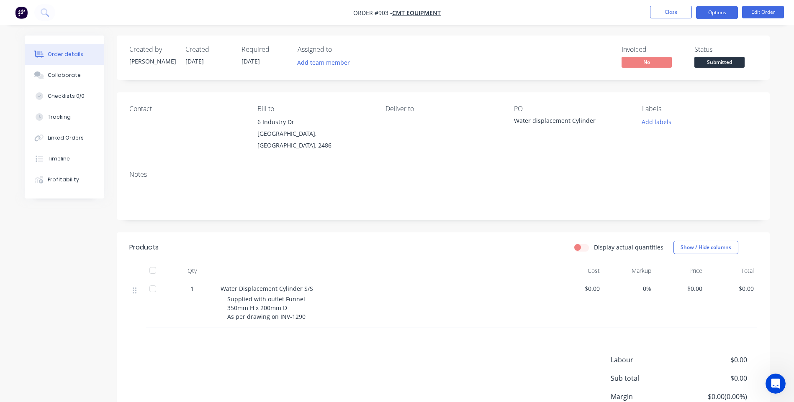
click at [728, 8] on button "Options" at bounding box center [717, 12] width 42 height 13
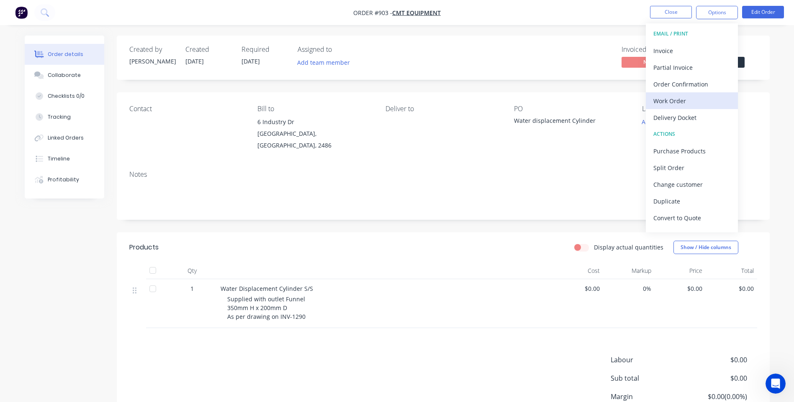
click at [673, 100] on div "Work Order" at bounding box center [691, 101] width 77 height 12
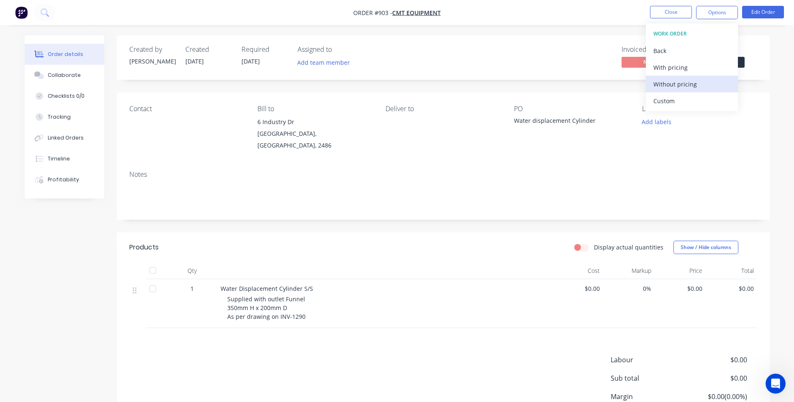
click at [692, 87] on div "Without pricing" at bounding box center [691, 84] width 77 height 12
